Goal: Task Accomplishment & Management: Use online tool/utility

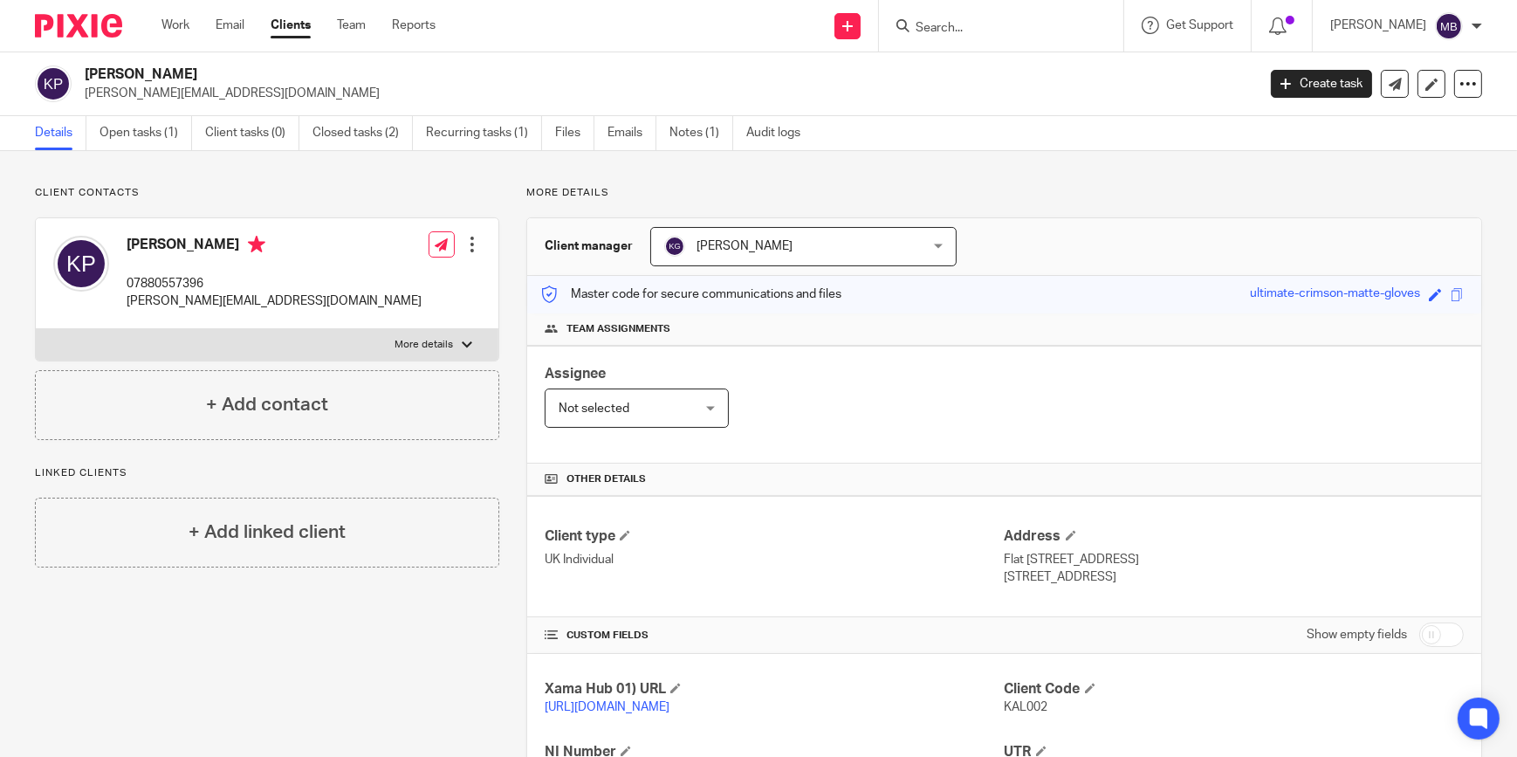
click at [104, 17] on img at bounding box center [78, 26] width 87 height 24
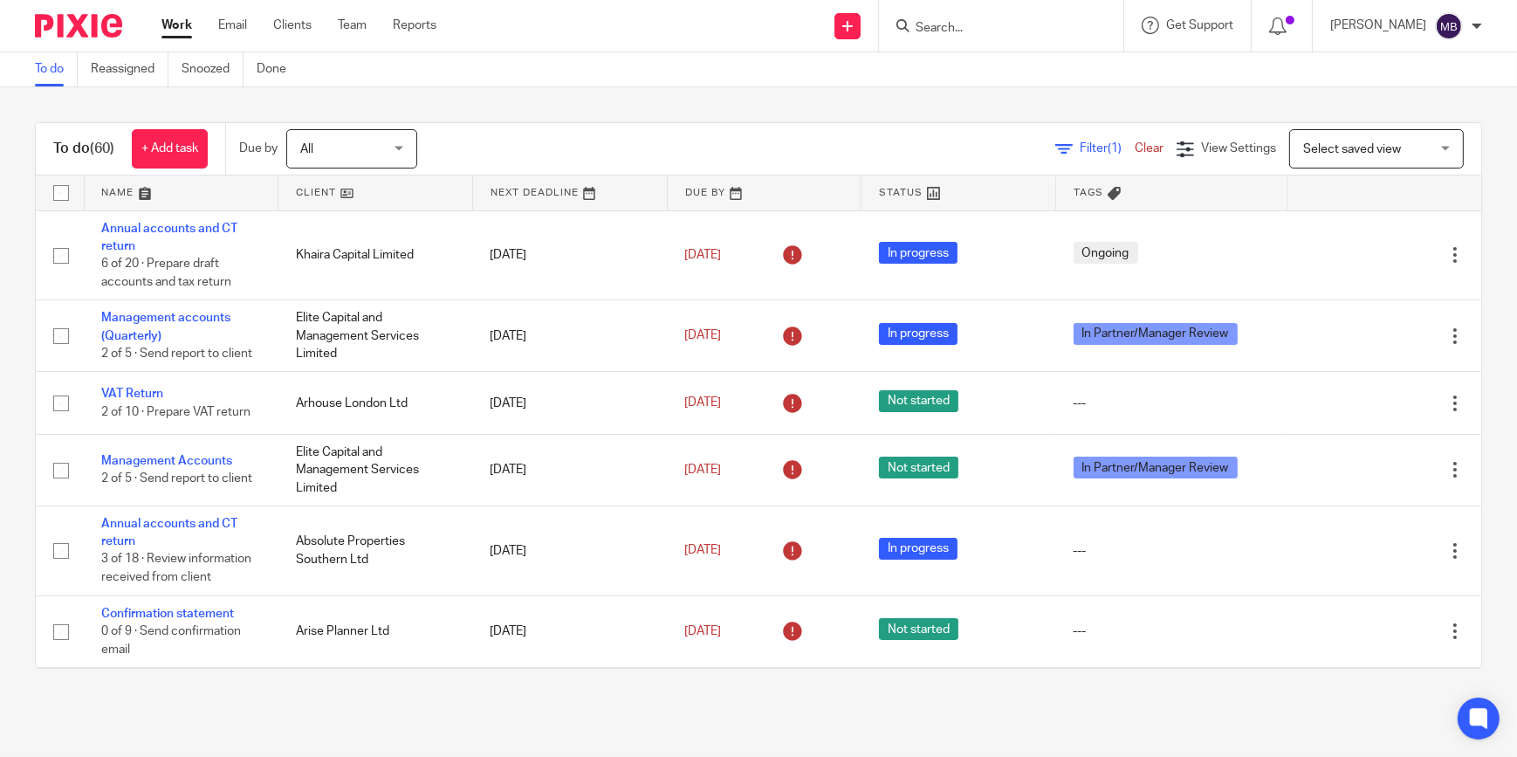
click at [951, 33] on input "Search" at bounding box center [992, 29] width 157 height 16
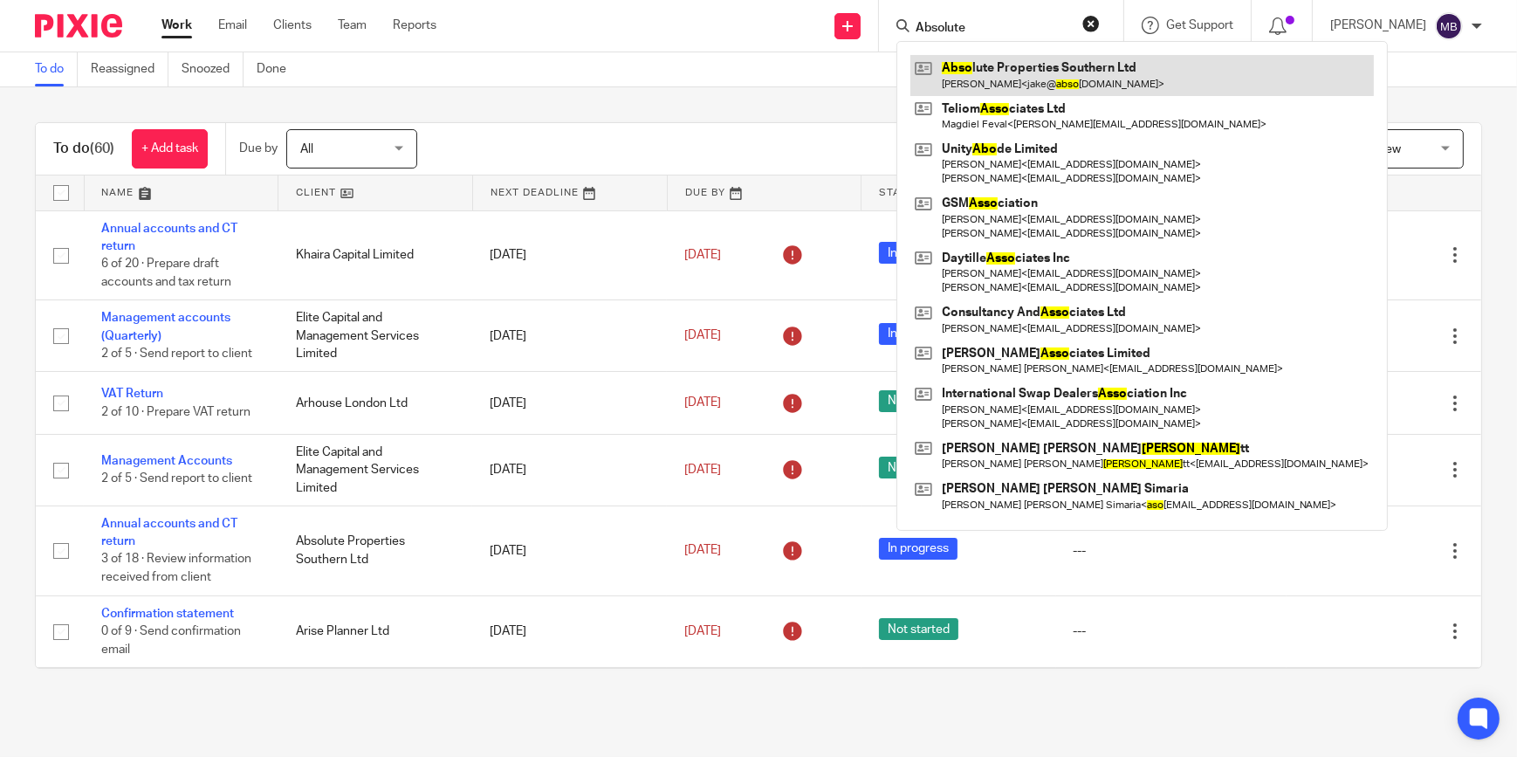
type input "Absolute"
click at [995, 93] on link at bounding box center [1141, 75] width 463 height 40
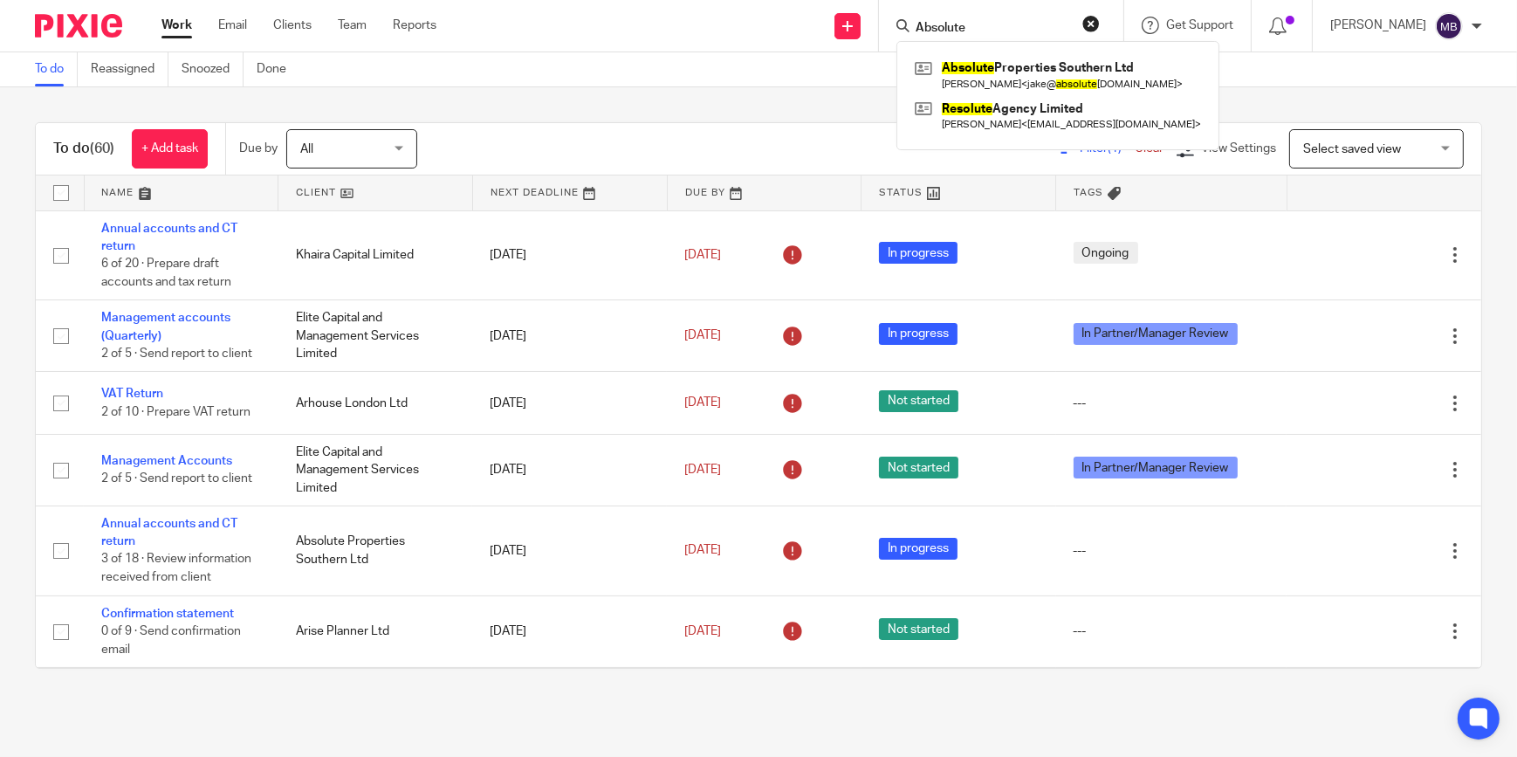
click at [621, 101] on div "To do (60) + Add task Due by All All Today Tomorrow This week Next week This mo…" at bounding box center [758, 395] width 1517 height 616
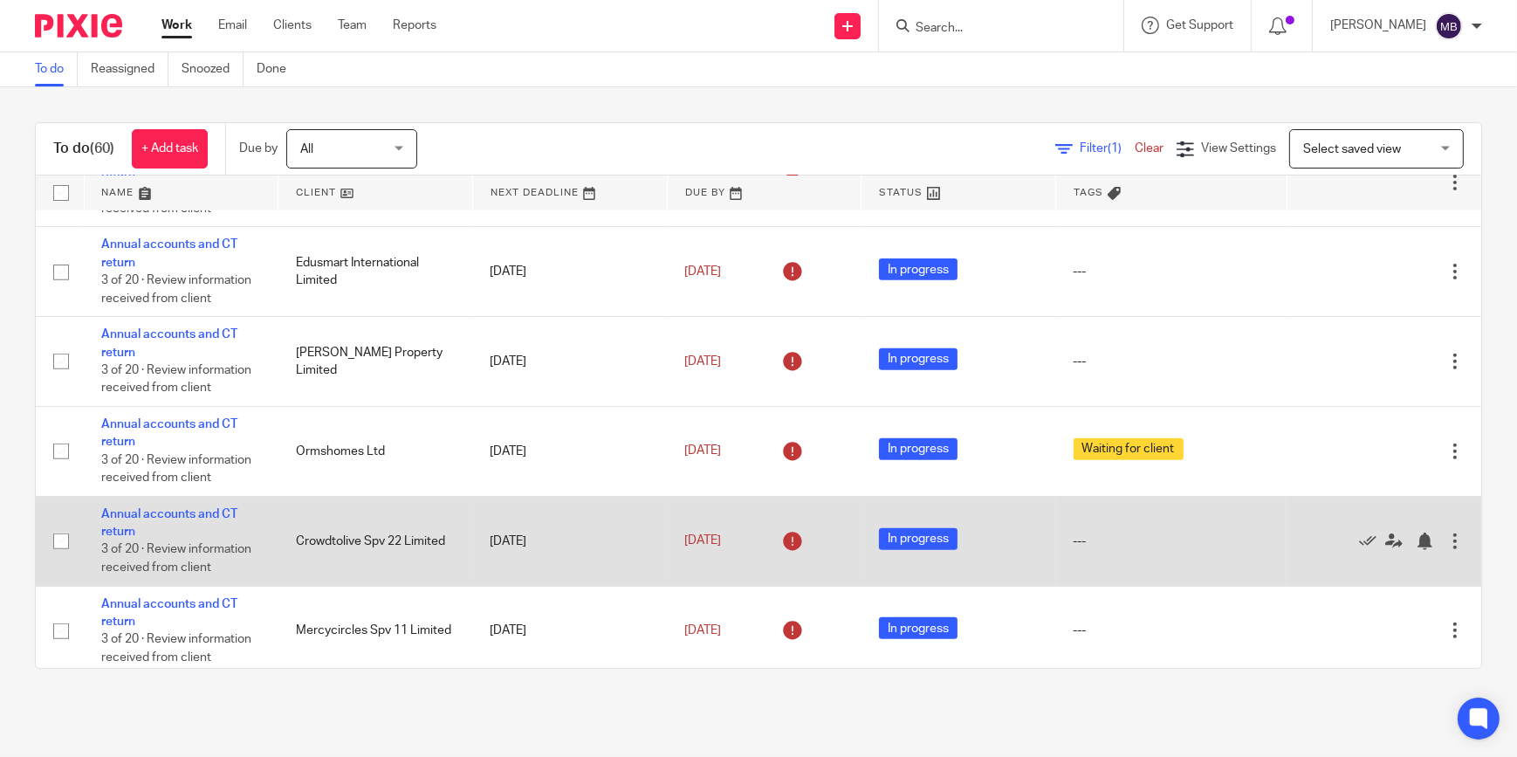
scroll to position [1190, 0]
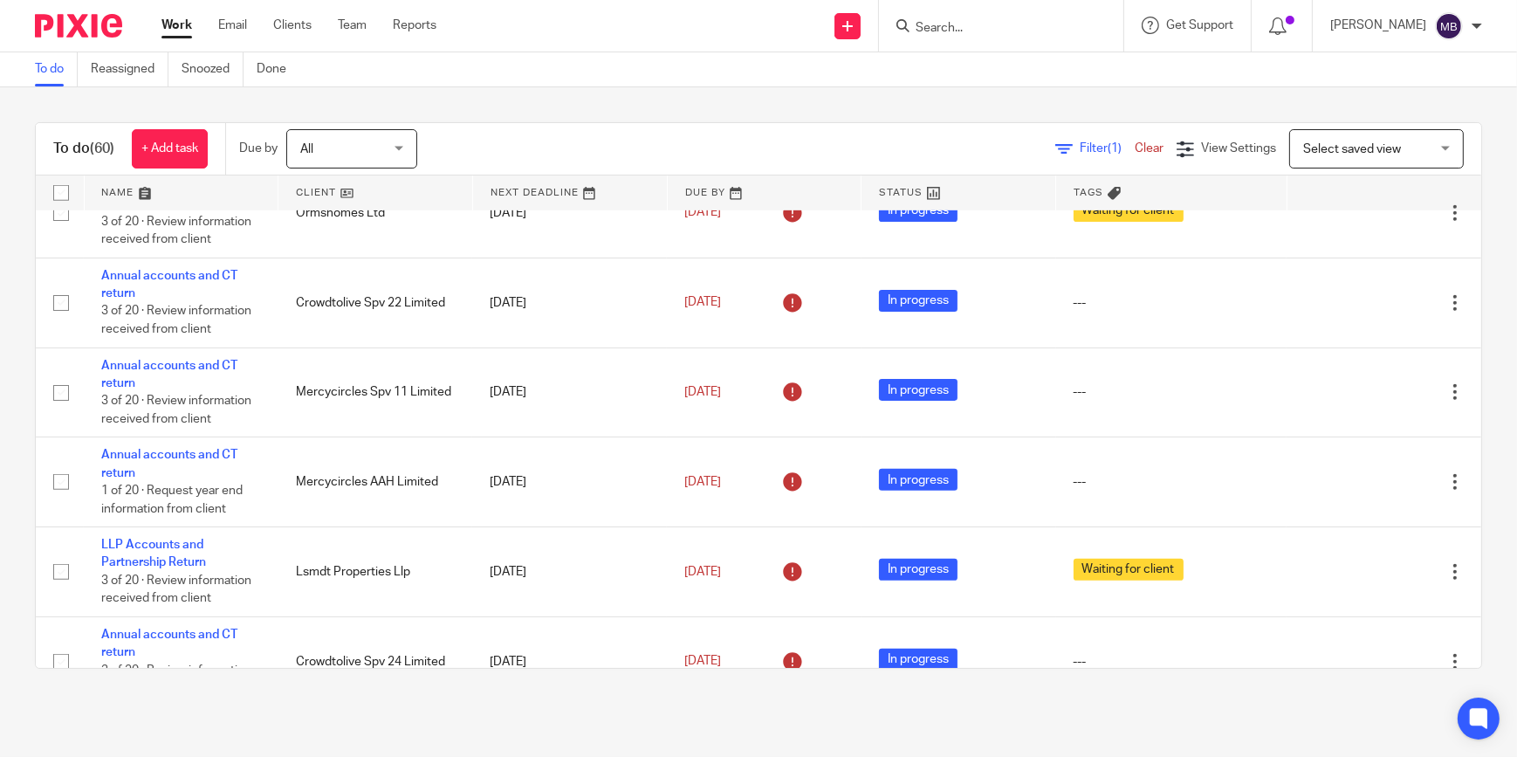
click at [70, 32] on img at bounding box center [78, 26] width 87 height 24
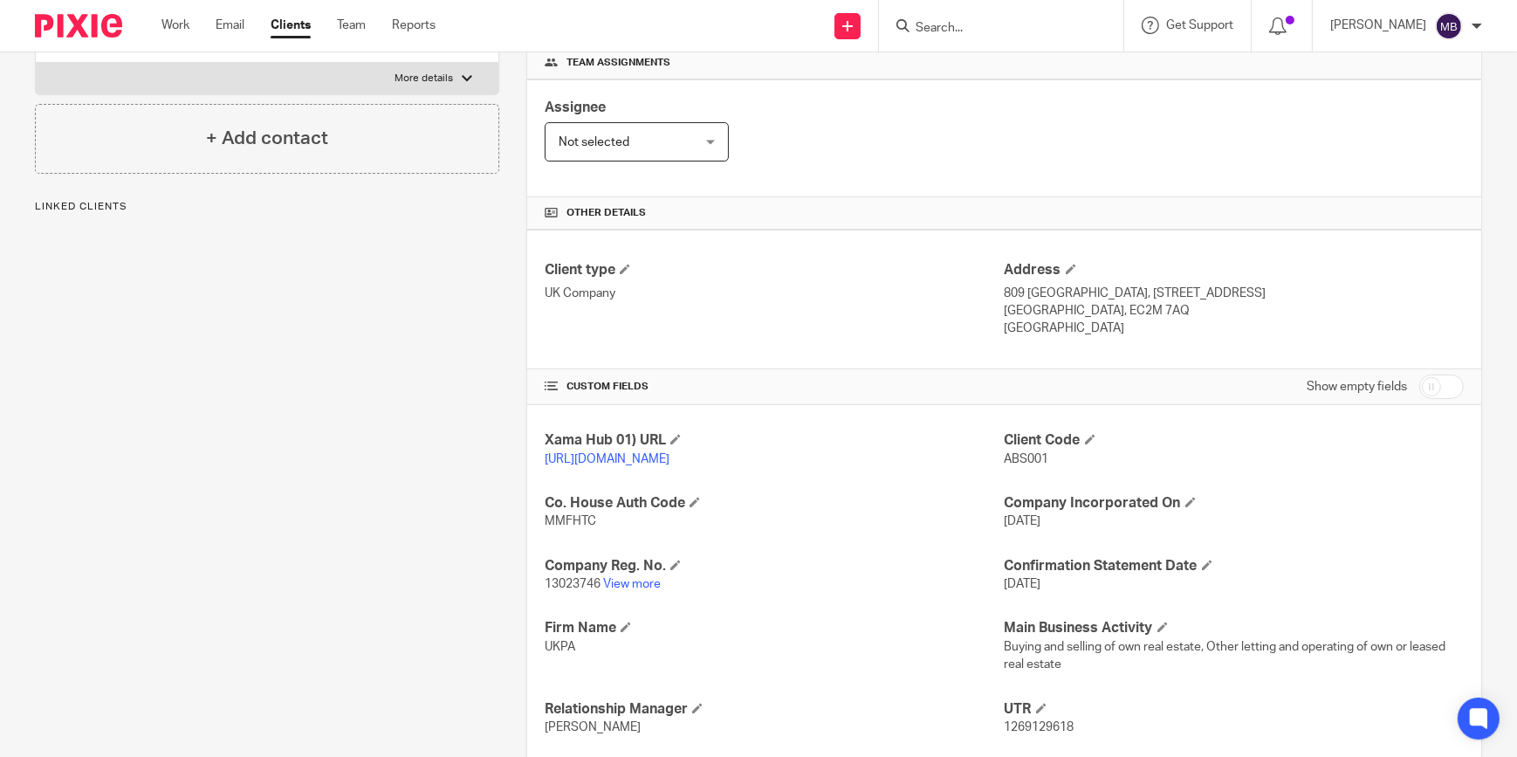
scroll to position [396, 0]
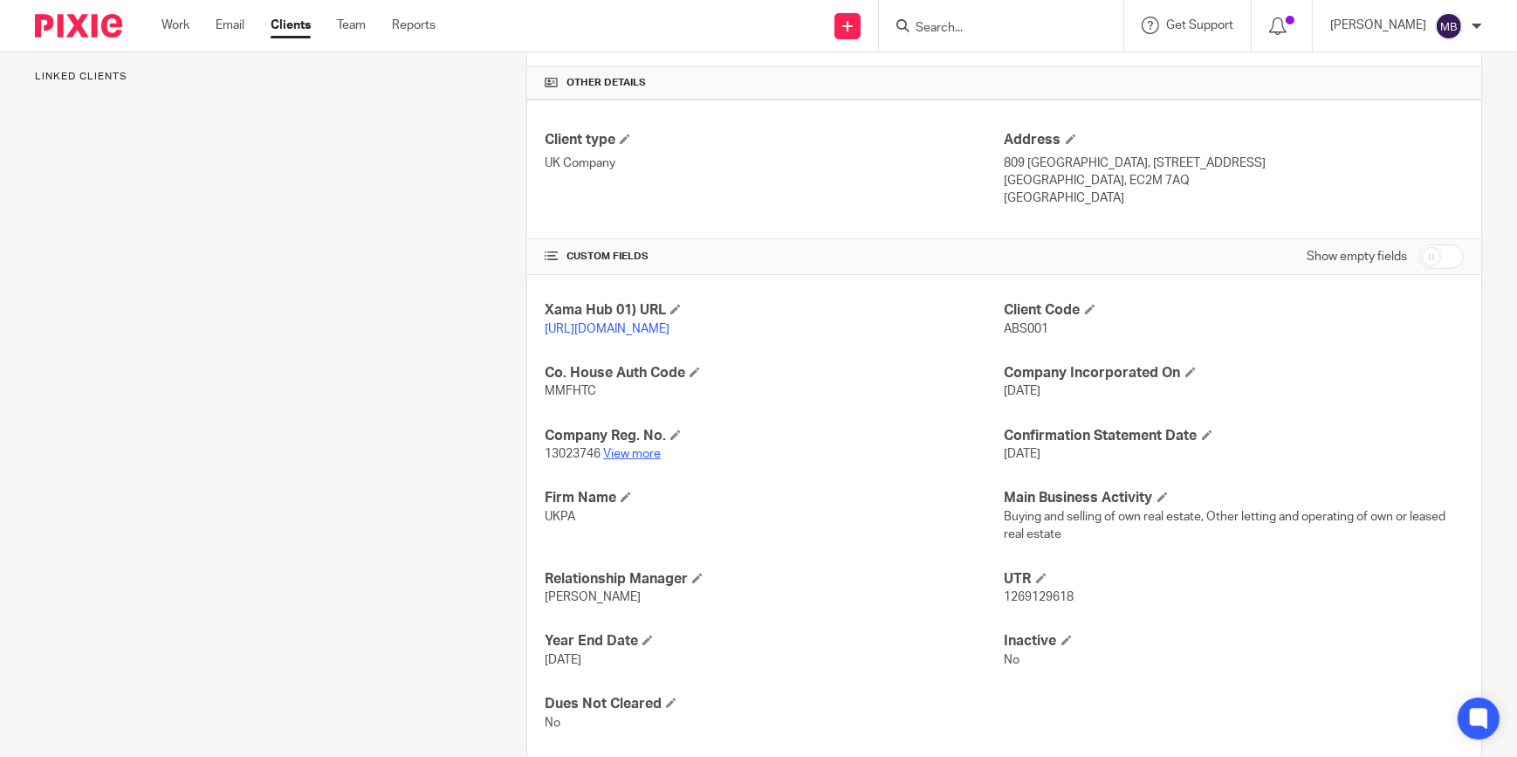
click at [652, 460] on link "View more" at bounding box center [632, 454] width 58 height 12
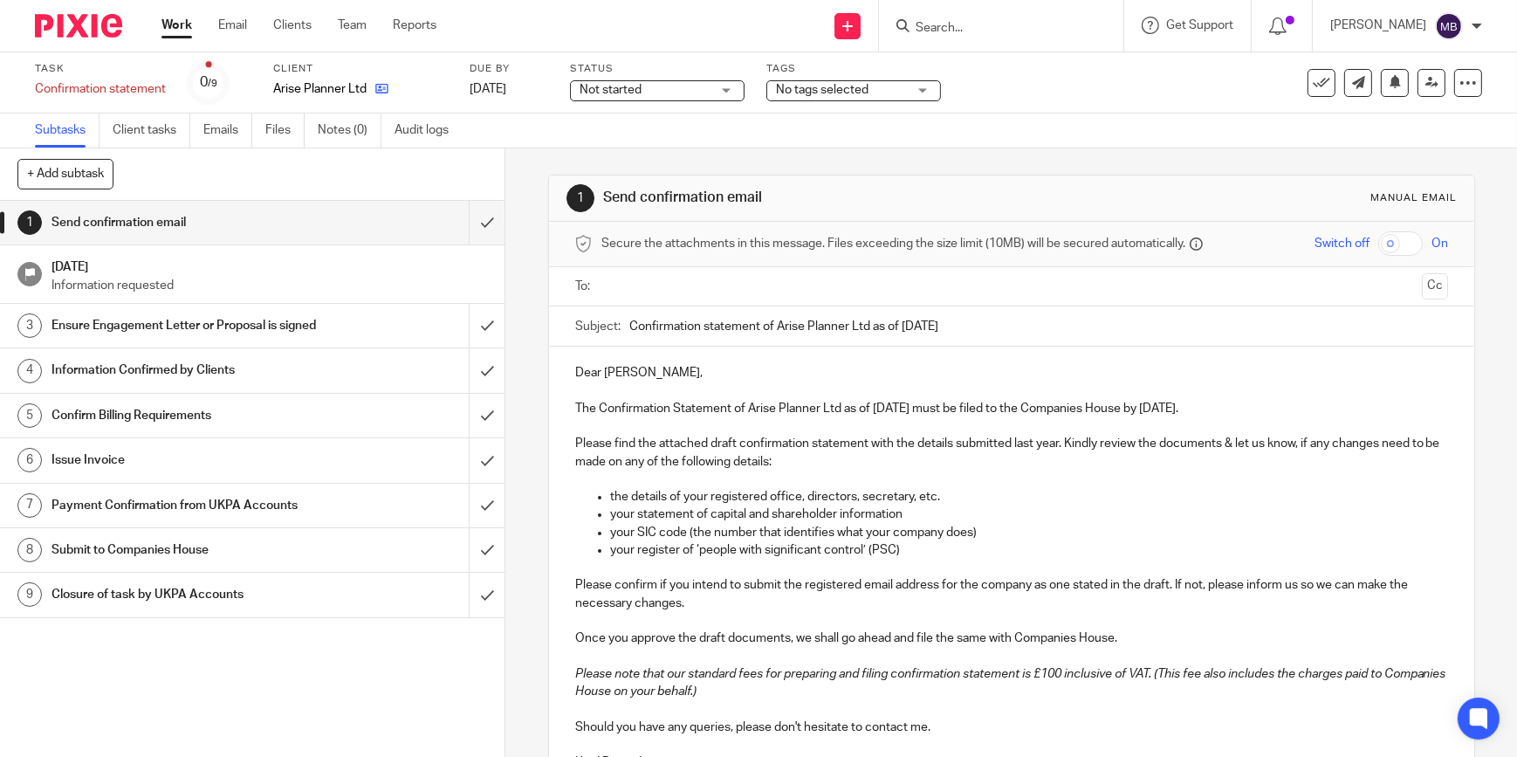
click at [387, 84] on icon at bounding box center [381, 88] width 13 height 13
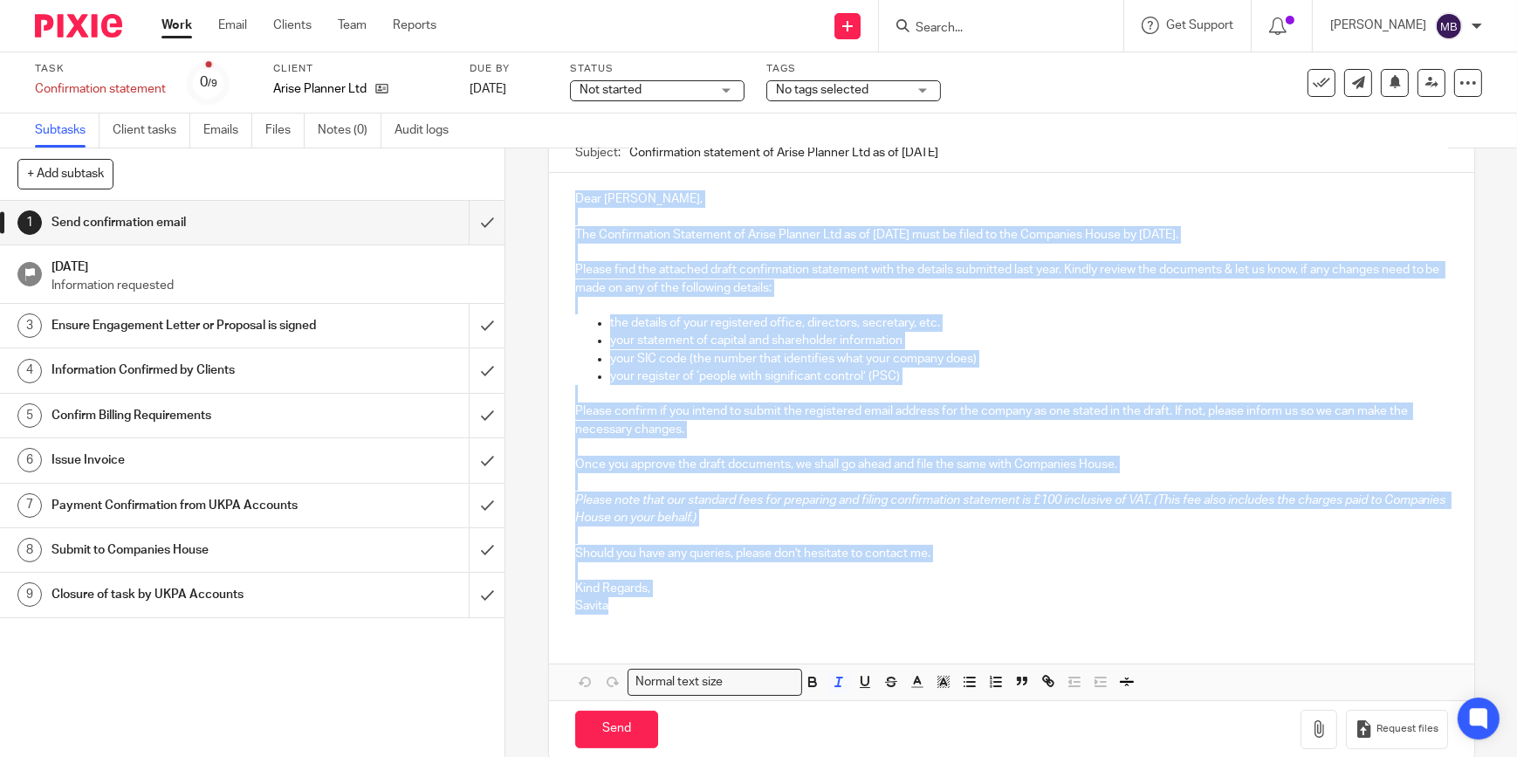
scroll to position [200, 0]
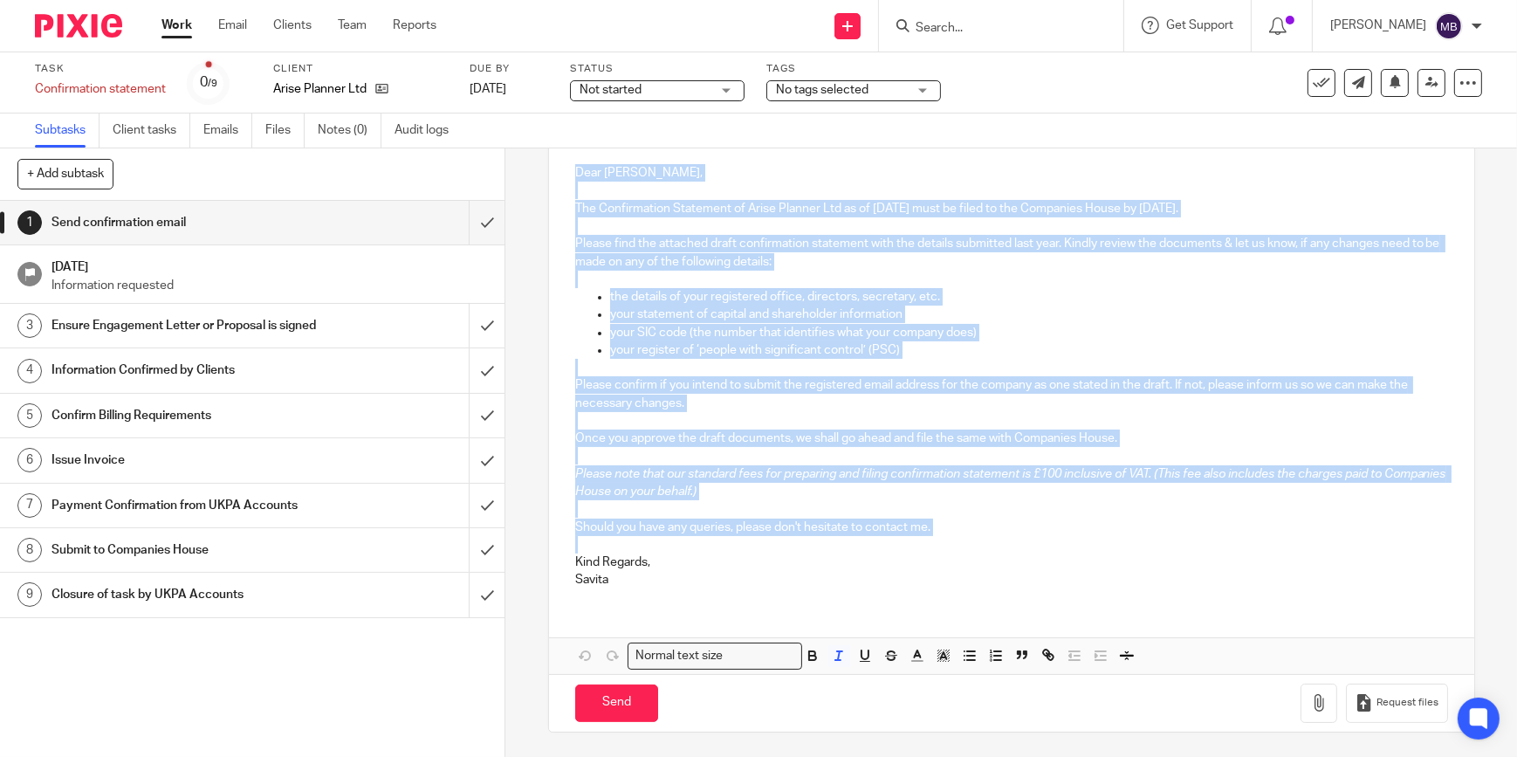
drag, startPoint x: 567, startPoint y: 366, endPoint x: 1013, endPoint y: 549, distance: 481.4
click at [1013, 549] on div "Dear Gloria, The Confirmation Statement of Arise Planner Ltd as of 22 Aug 2025 …" at bounding box center [1011, 374] width 925 height 455
copy div "Dear Gloria, The Confirmation Statement of Arise Planner Ltd as of 22 Aug 2025 …"
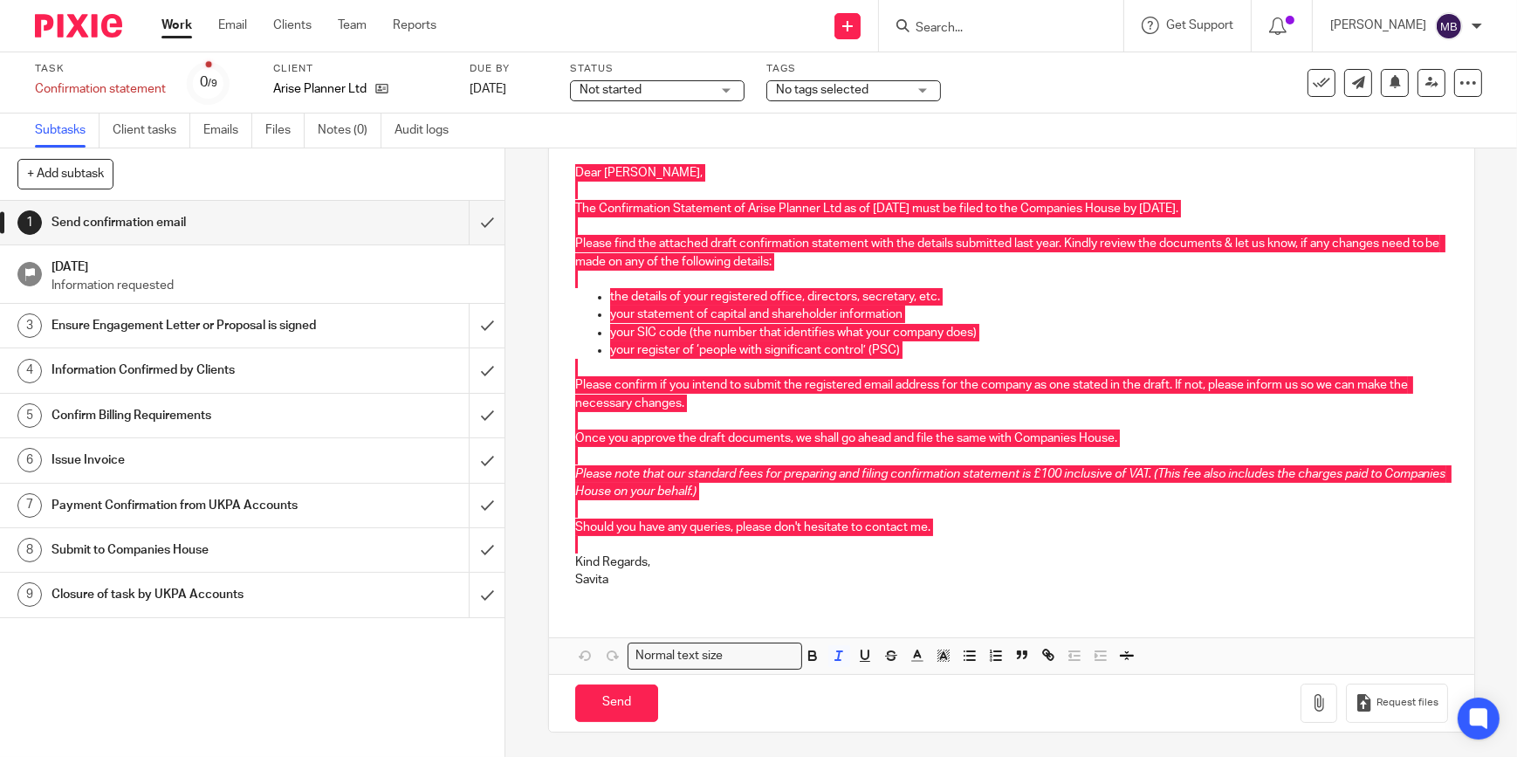
scroll to position [0, 0]
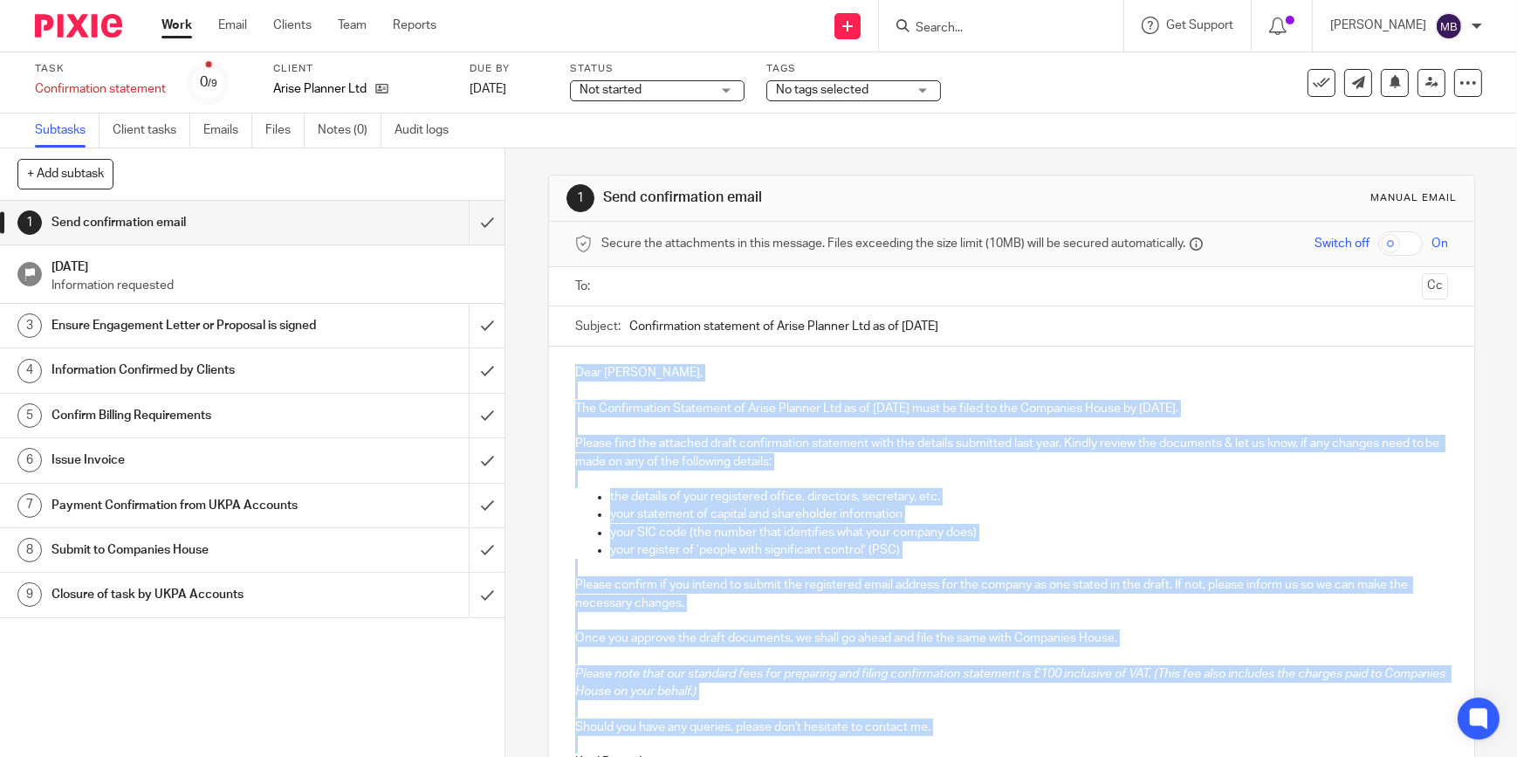
click at [809, 323] on input "Confirmation statement of Arise Planner Ltd as of 22 Aug 2025" at bounding box center [1038, 325] width 819 height 39
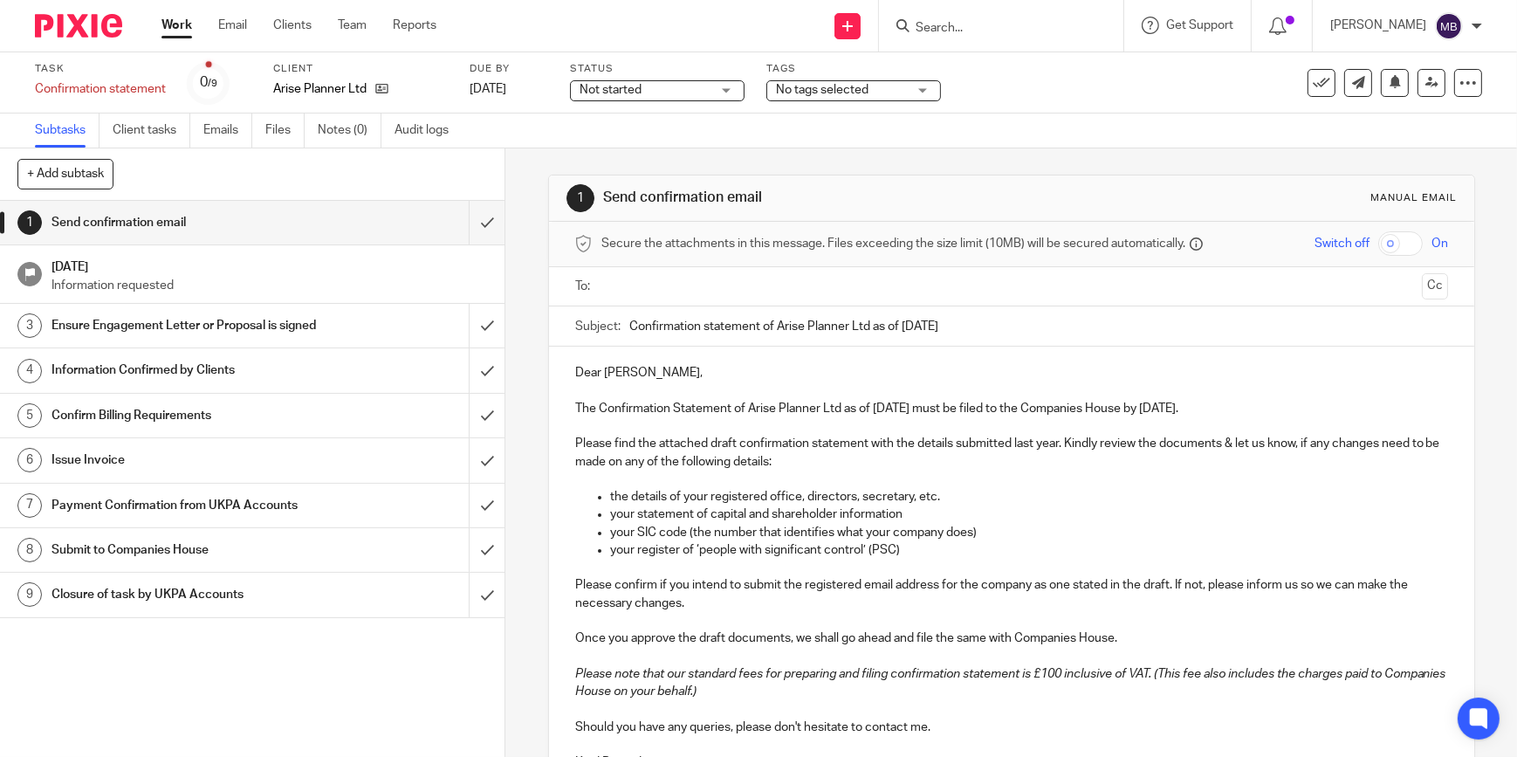
click at [809, 323] on input "Confirmation statement of Arise Planner Ltd as of 22 Aug 2025" at bounding box center [1038, 325] width 819 height 39
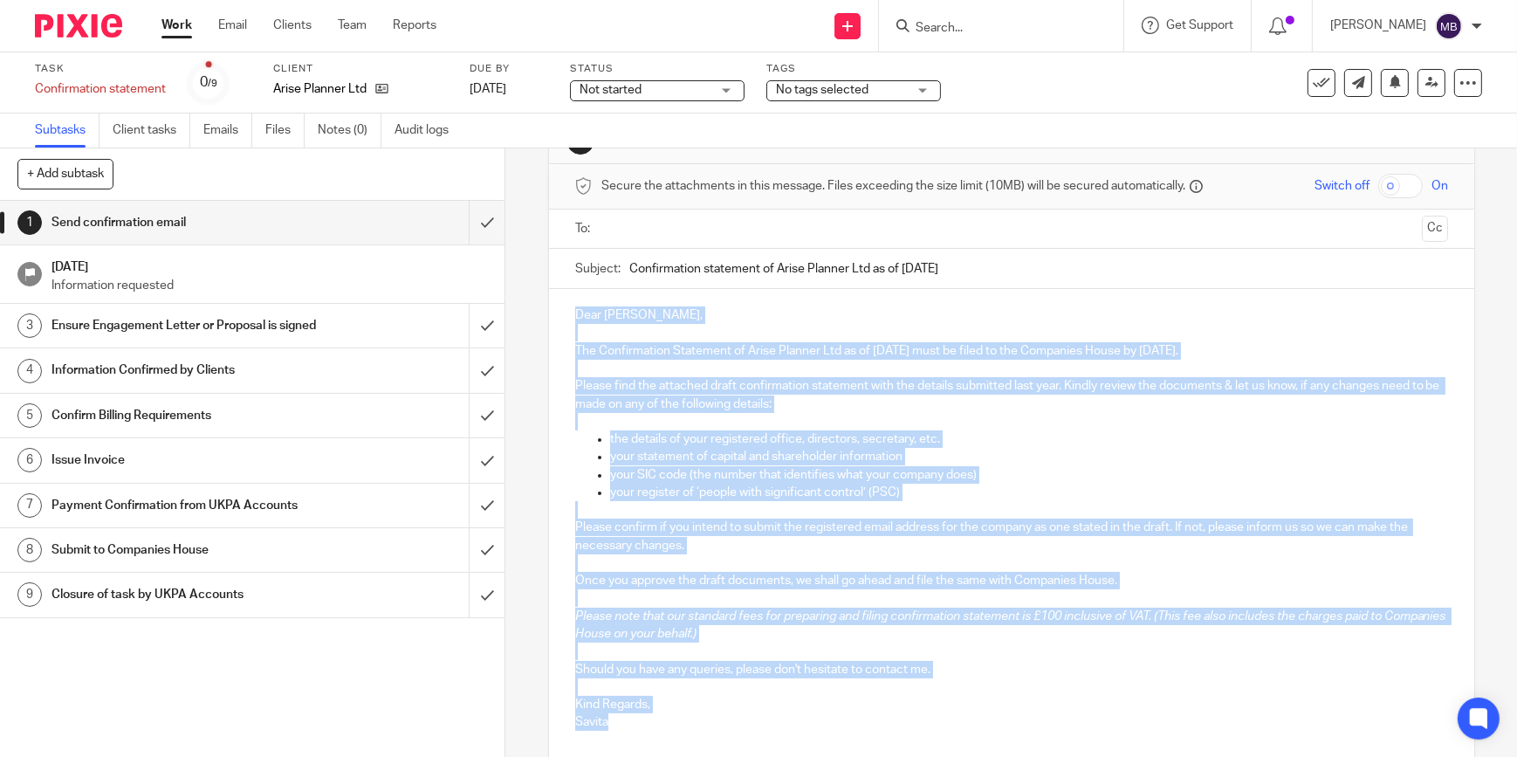
scroll to position [200, 0]
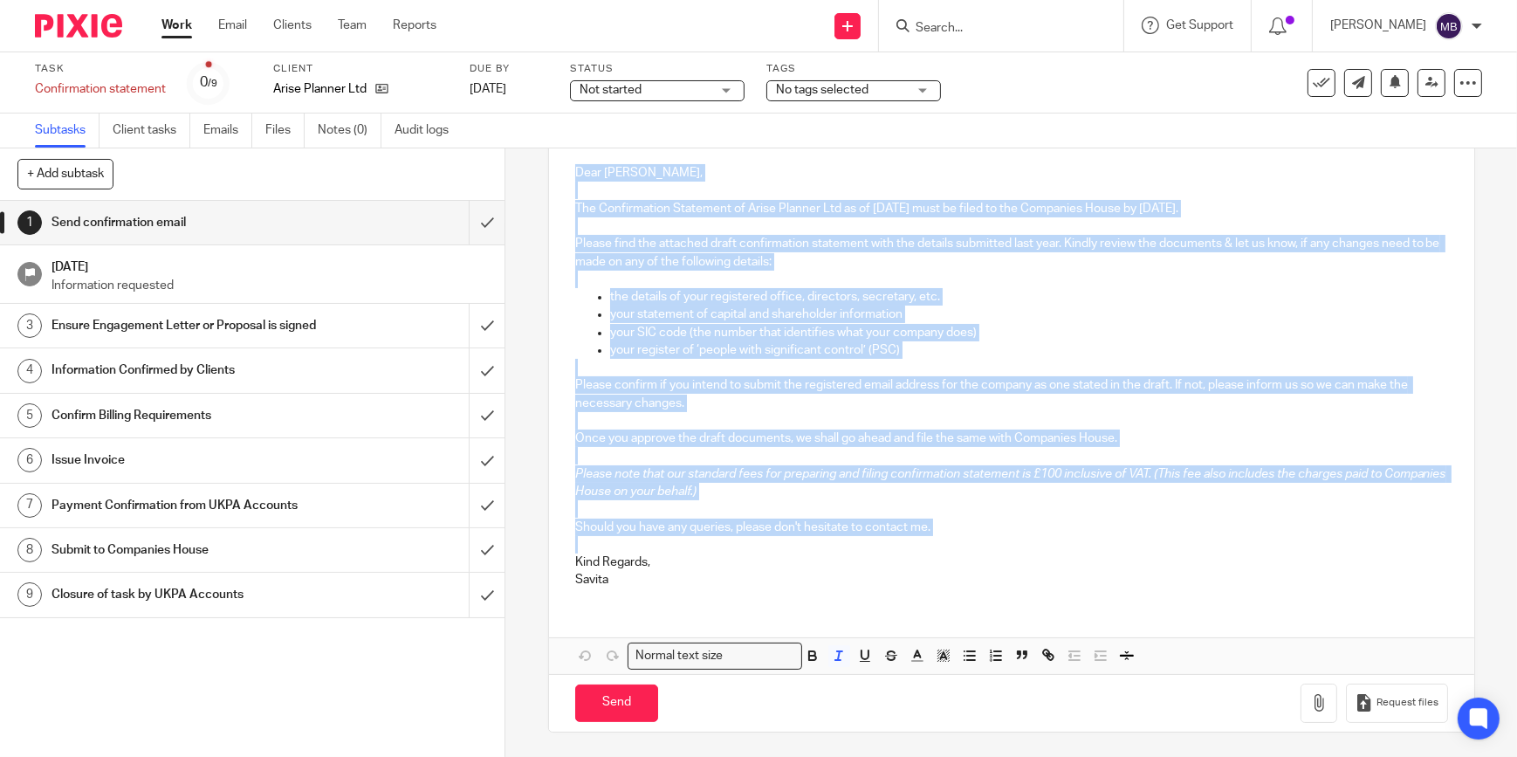
drag, startPoint x: 569, startPoint y: 367, endPoint x: 1015, endPoint y: 537, distance: 477.4
click at [1015, 537] on div "Dear Gloria, The Confirmation Statement of Arise Planner Ltd as of 22 Aug 2025 …" at bounding box center [1011, 374] width 925 height 455
click at [672, 443] on p "Once you approve the draft documents, we shall go ahead and file the same with …" at bounding box center [1011, 437] width 873 height 17
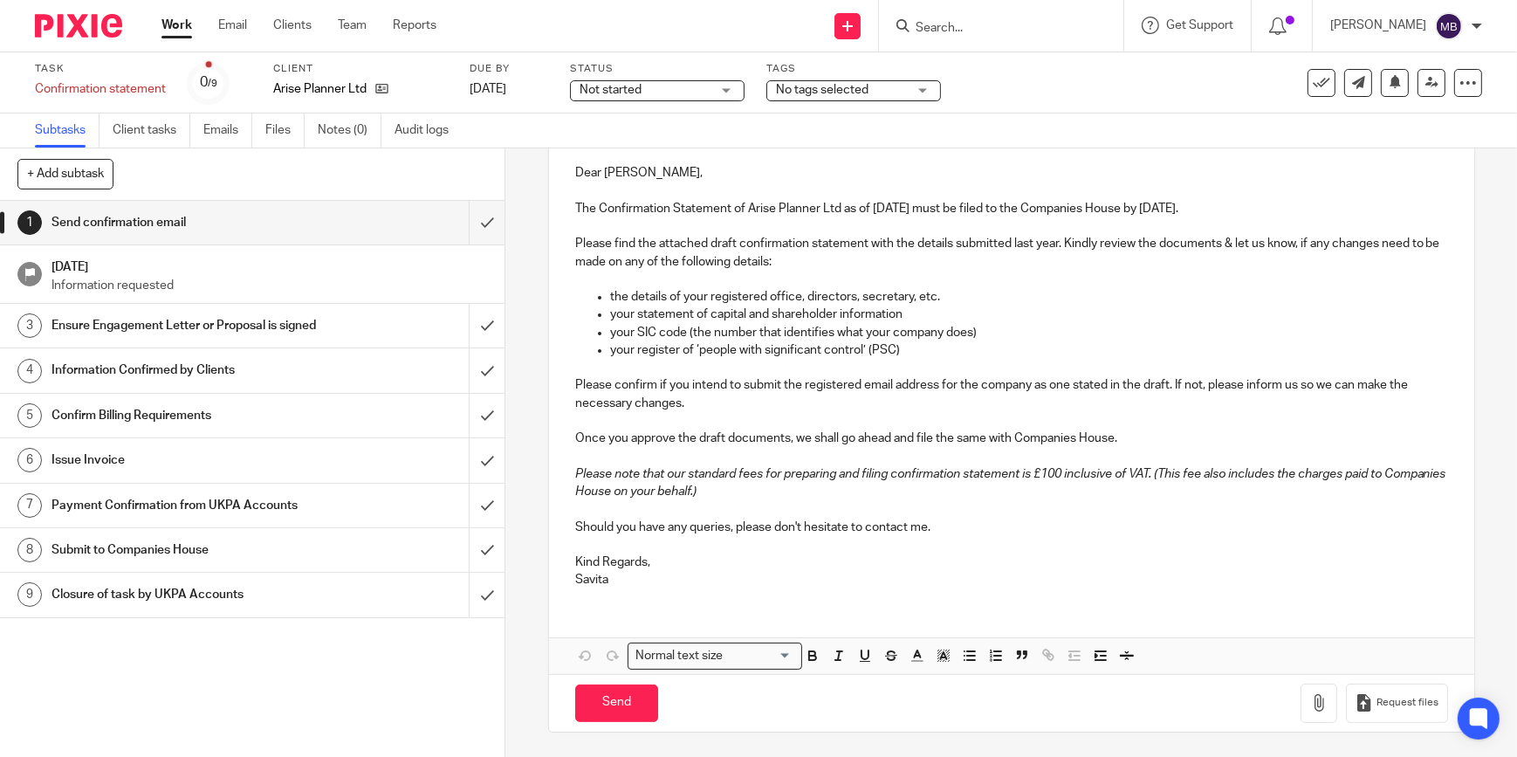
scroll to position [0, 0]
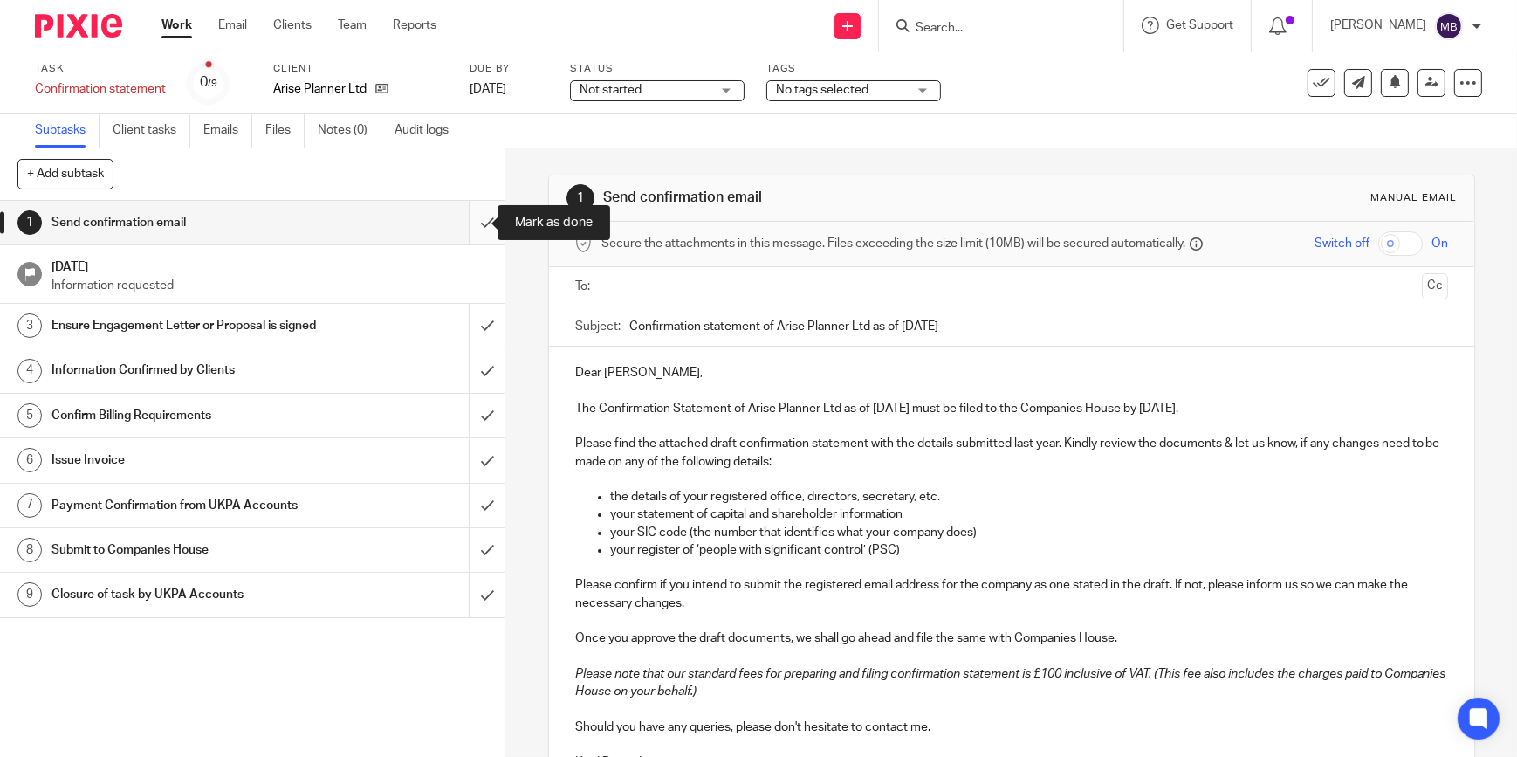
click at [472, 227] on input "submit" at bounding box center [252, 223] width 505 height 44
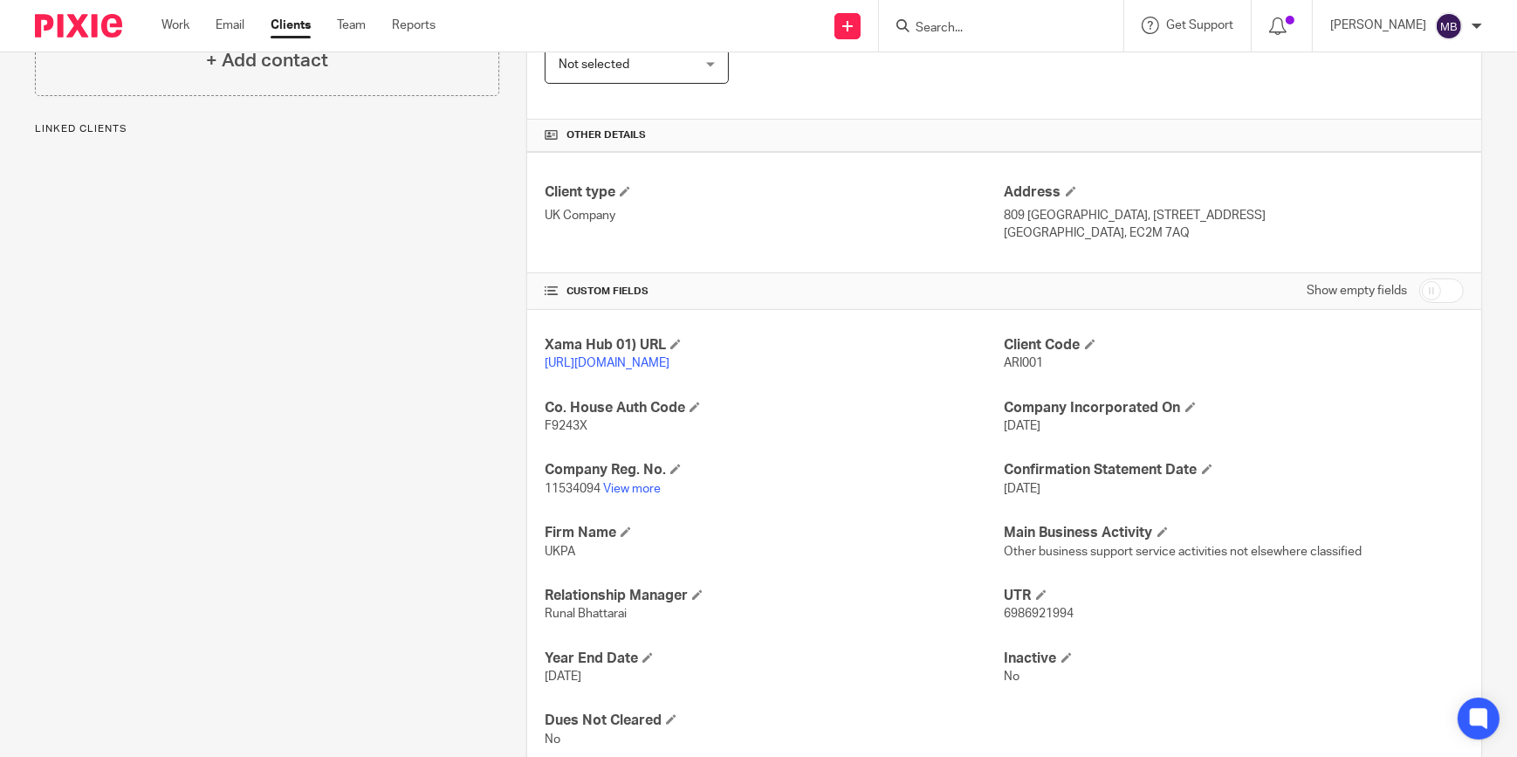
scroll to position [414, 0]
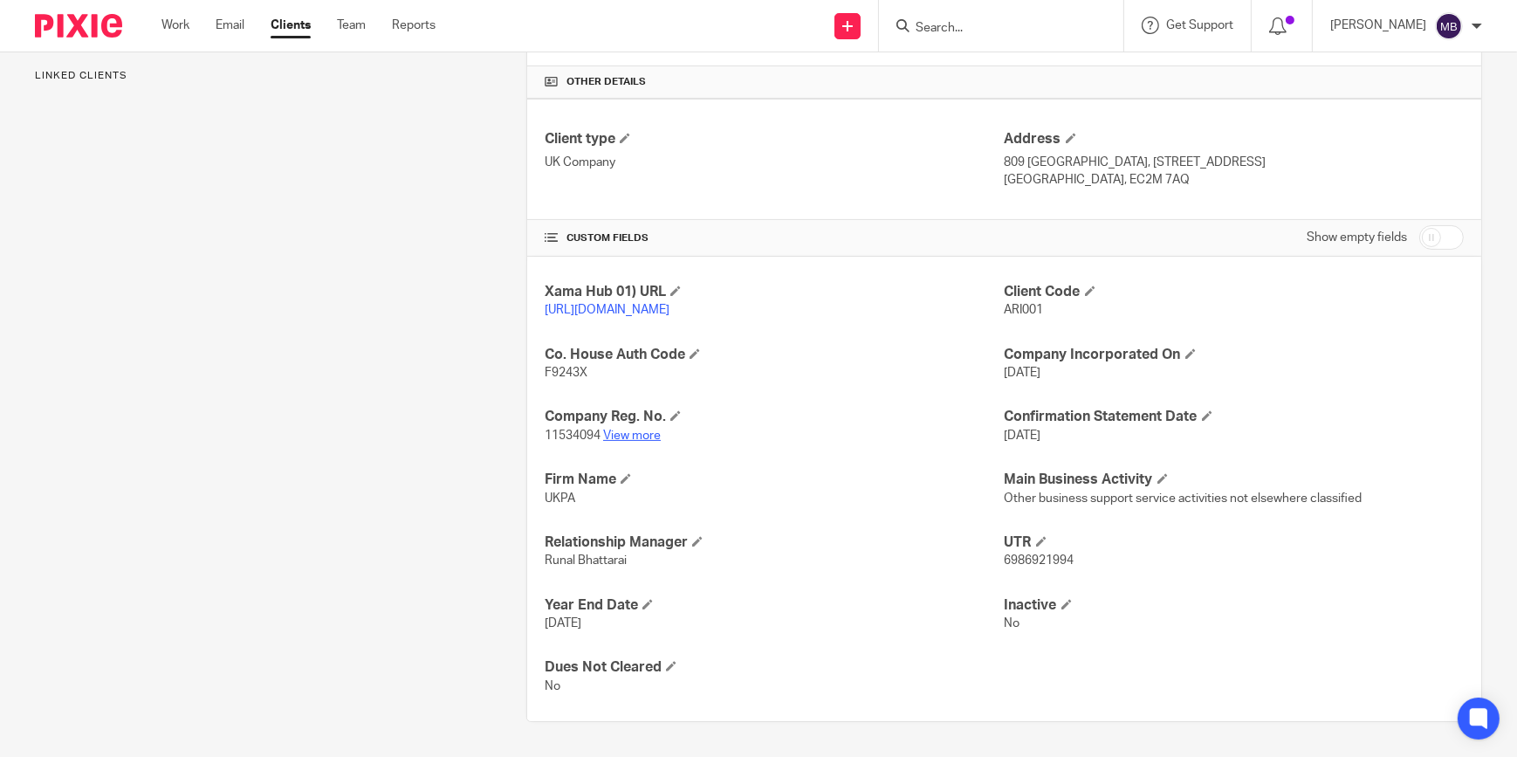
click at [620, 429] on link "View more" at bounding box center [632, 435] width 58 height 12
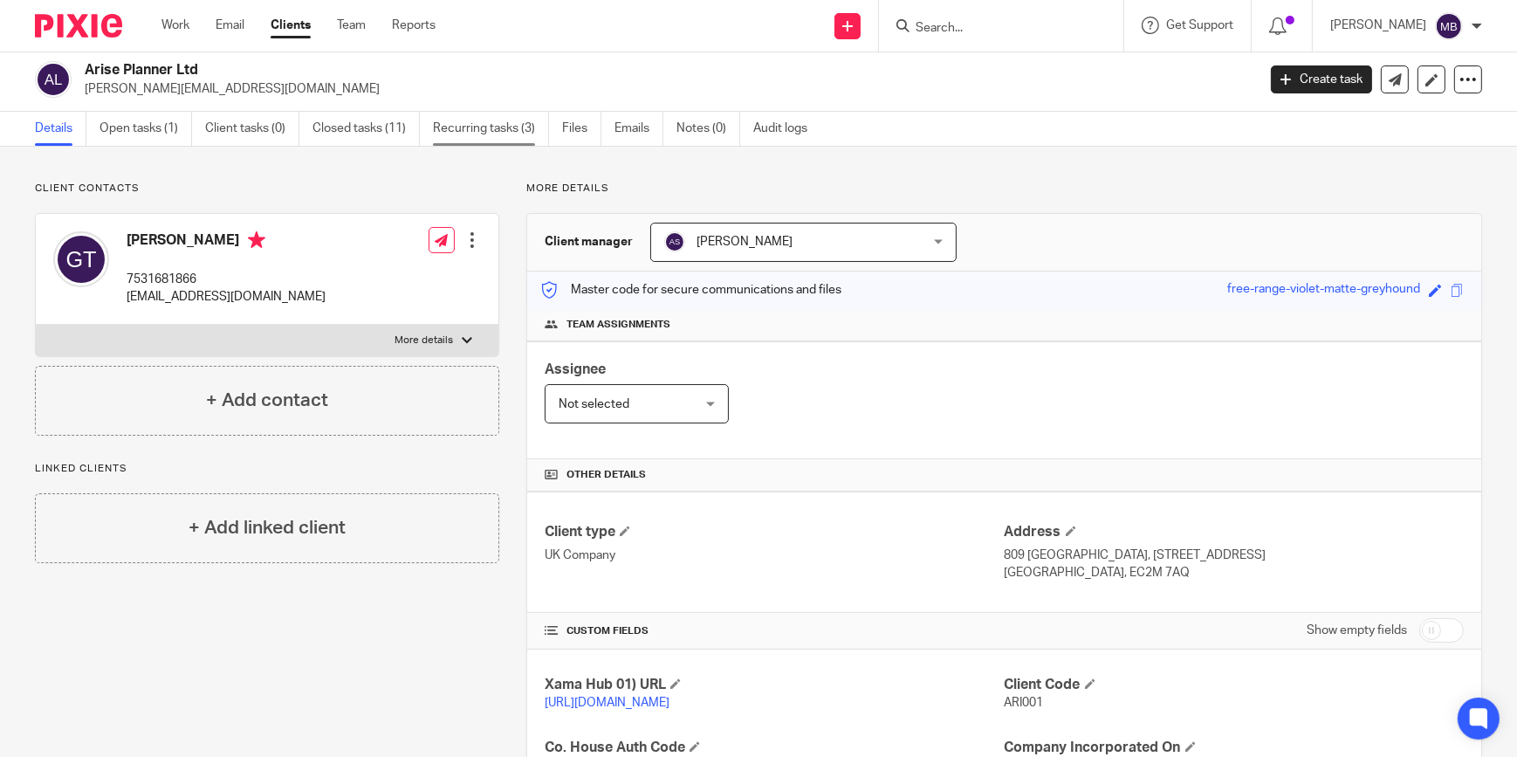
scroll to position [0, 0]
